Goal: Task Accomplishment & Management: Manage account settings

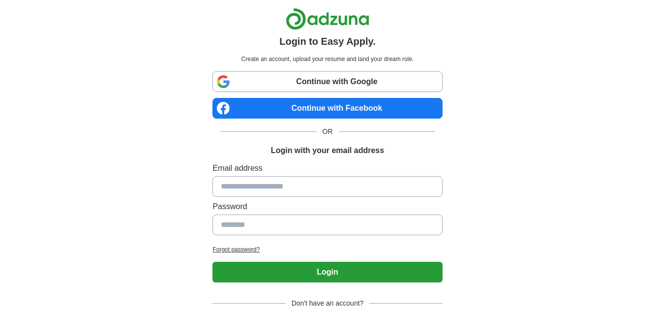
click at [329, 110] on link "Continue with Facebook" at bounding box center [327, 108] width 230 height 21
click at [288, 109] on link "Continue with Facebook" at bounding box center [327, 108] width 230 height 21
click at [316, 110] on link "Continue with Facebook" at bounding box center [327, 108] width 230 height 21
click at [312, 105] on link "Continue with Facebook" at bounding box center [327, 108] width 230 height 21
click at [347, 109] on link "Continue with Facebook" at bounding box center [327, 108] width 230 height 21
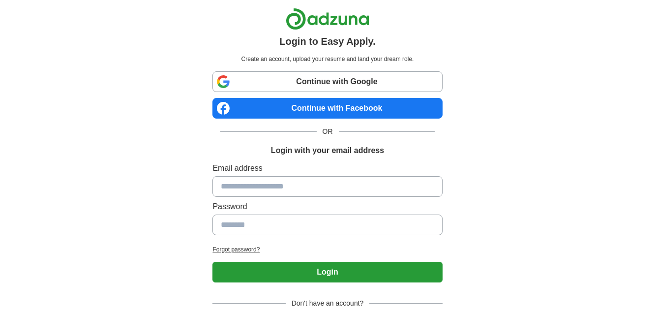
click at [310, 111] on link "Continue with Facebook" at bounding box center [327, 108] width 230 height 21
click at [327, 112] on link "Continue with Facebook" at bounding box center [327, 108] width 230 height 21
click at [330, 109] on link "Continue with Facebook" at bounding box center [327, 108] width 230 height 21
click at [327, 110] on link "Continue with Facebook" at bounding box center [327, 108] width 230 height 21
click at [348, 106] on link "Continue with Facebook" at bounding box center [327, 108] width 230 height 21
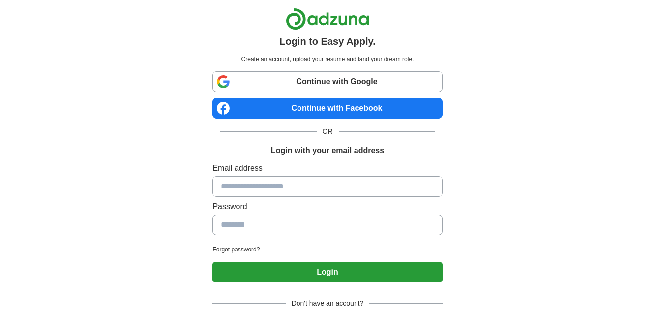
click at [341, 104] on link "Continue with Facebook" at bounding box center [327, 108] width 230 height 21
